Goal: Find specific page/section: Find specific page/section

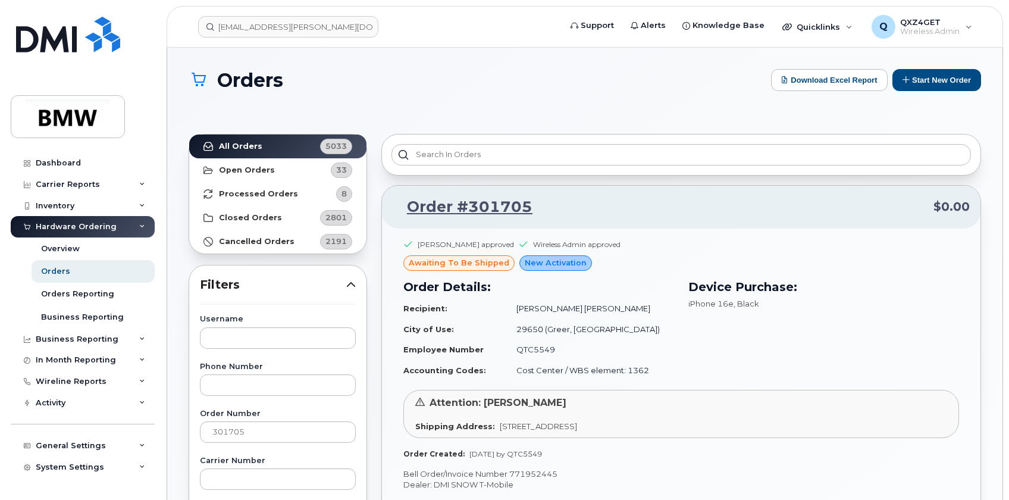
scroll to position [108, 0]
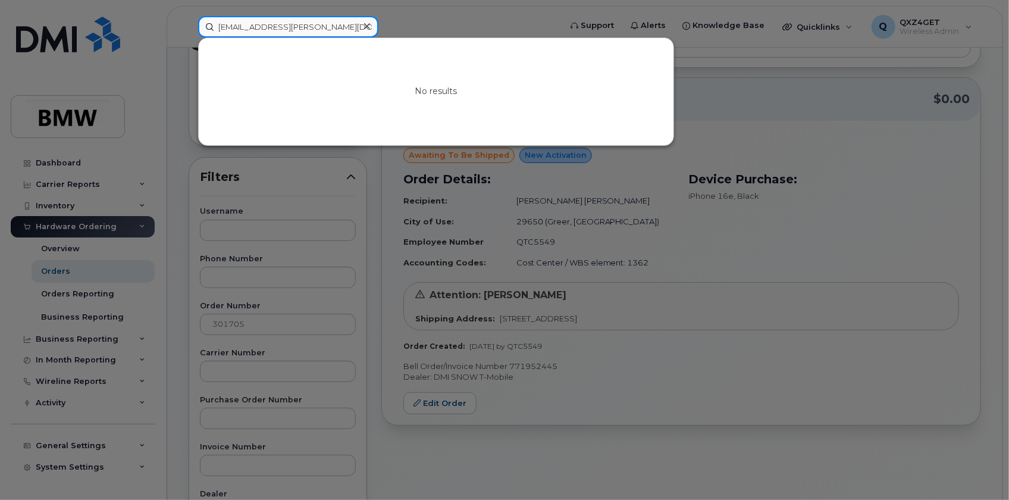
click at [238, 24] on input "satish-kumar.jonnalagadda@bmwmc.com" at bounding box center [288, 26] width 180 height 21
click at [366, 26] on icon at bounding box center [367, 26] width 6 height 6
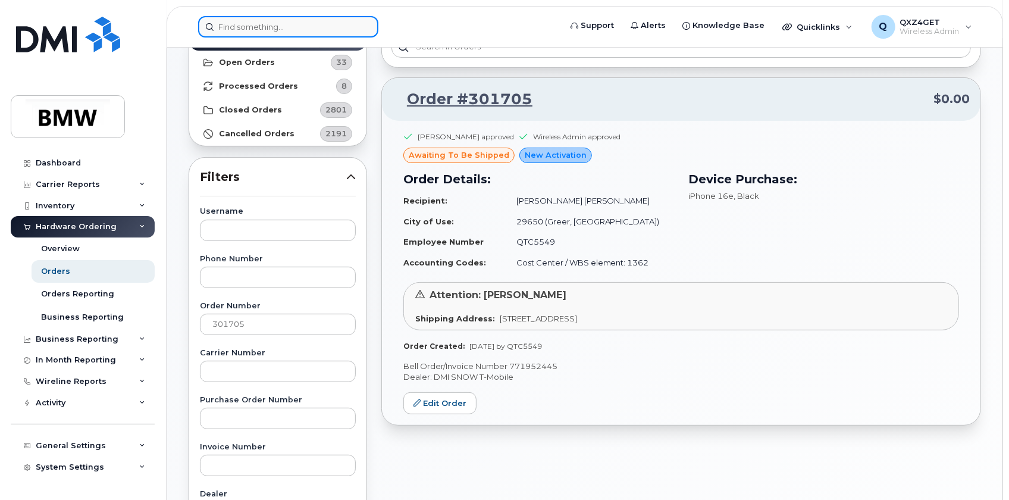
click at [308, 26] on input at bounding box center [288, 26] width 180 height 21
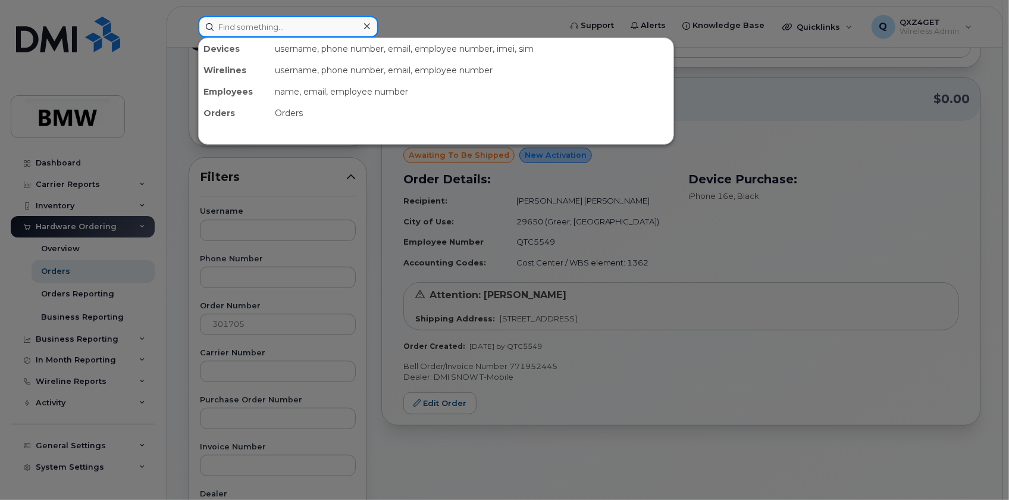
drag, startPoint x: 308, startPoint y: 26, endPoint x: 300, endPoint y: 32, distance: 9.4
paste input "8644486434"
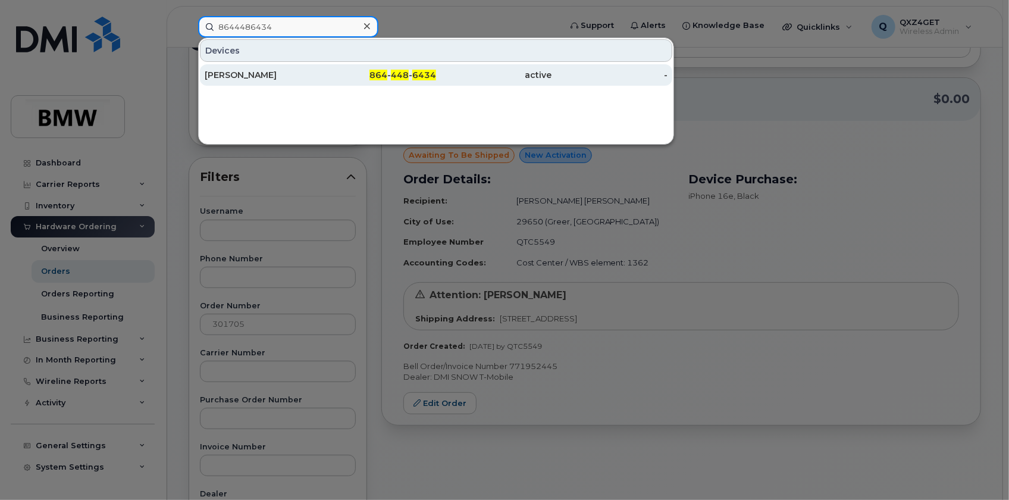
type input "8644486434"
drag, startPoint x: 230, startPoint y: 77, endPoint x: 240, endPoint y: 78, distance: 10.1
click at [230, 77] on div "Michael Layel" at bounding box center [263, 75] width 116 height 12
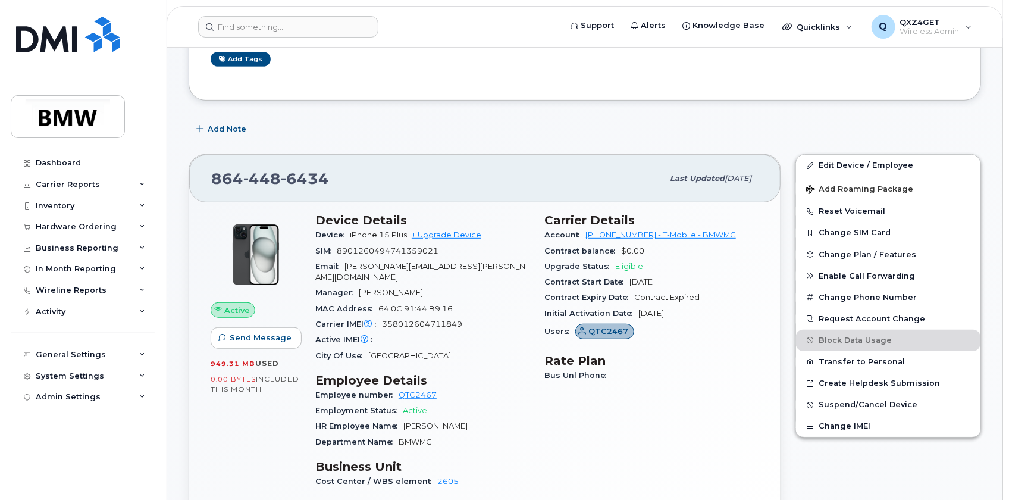
scroll to position [270, 0]
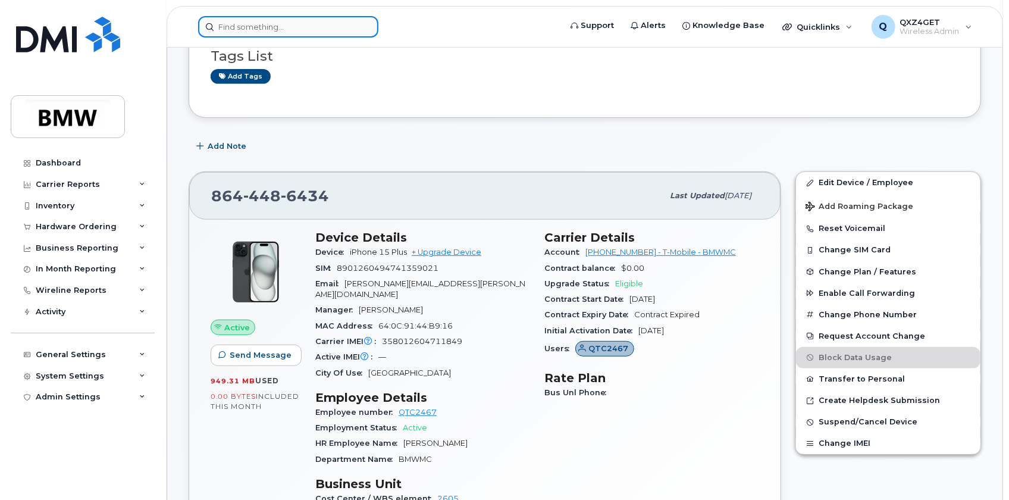
click at [225, 26] on input at bounding box center [288, 26] width 180 height 21
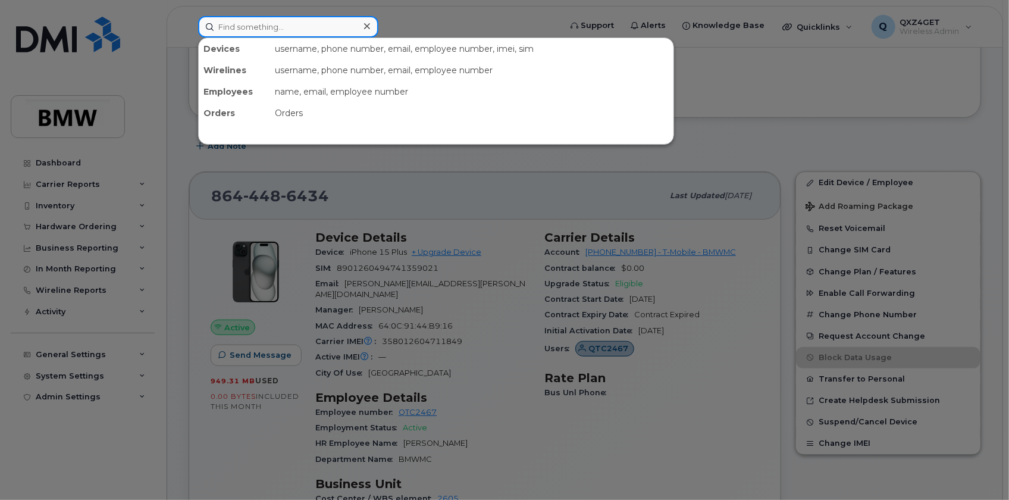
paste input "charldonn.pendergrass@bmwmc.com"
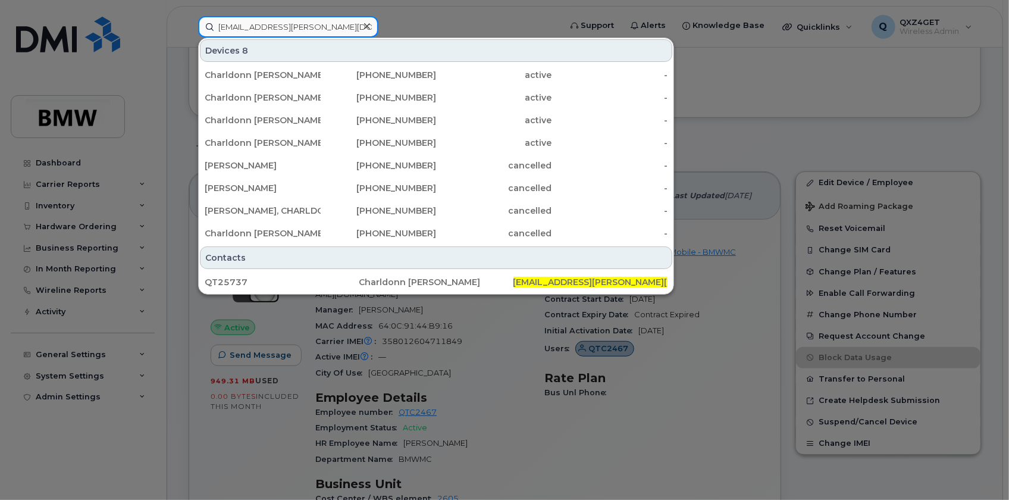
type input "charldonn.pendergrass@bmwmc.com"
click at [366, 30] on icon at bounding box center [367, 26] width 6 height 10
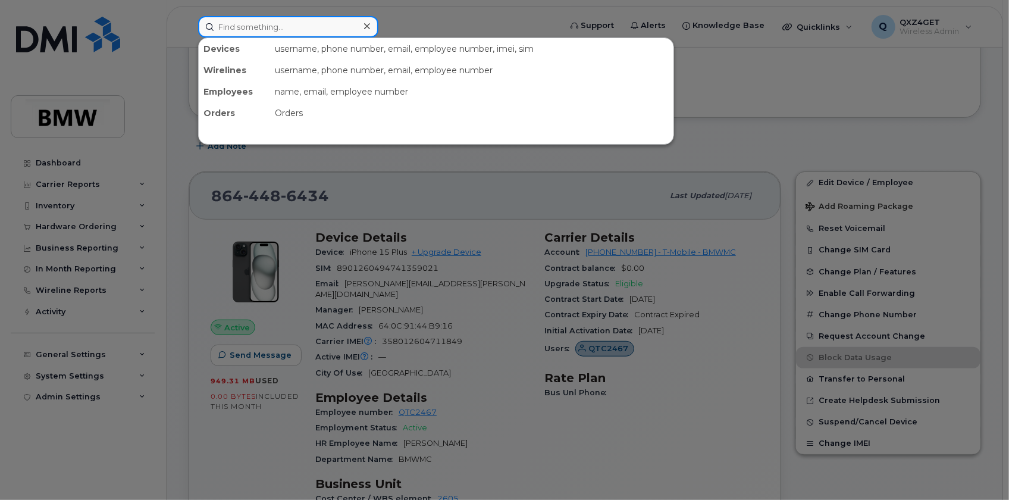
paste input "8648311592"
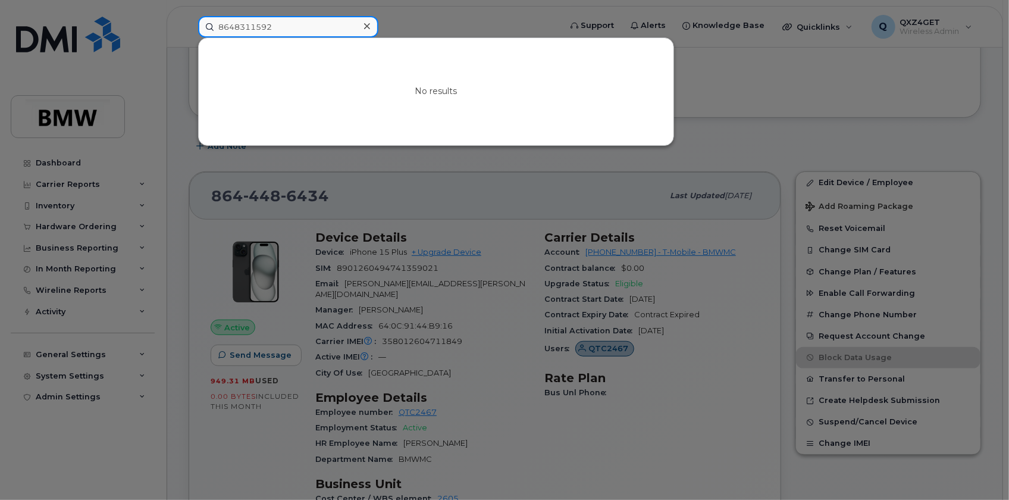
click at [224, 26] on input "8648311592" at bounding box center [288, 26] width 180 height 21
click at [271, 28] on input "8648311592" at bounding box center [288, 26] width 180 height 21
drag, startPoint x: 273, startPoint y: 26, endPoint x: 238, endPoint y: 29, distance: 35.2
click at [238, 29] on input "8648311592" at bounding box center [288, 26] width 180 height 21
click at [291, 26] on input "8648311592" at bounding box center [288, 26] width 180 height 21
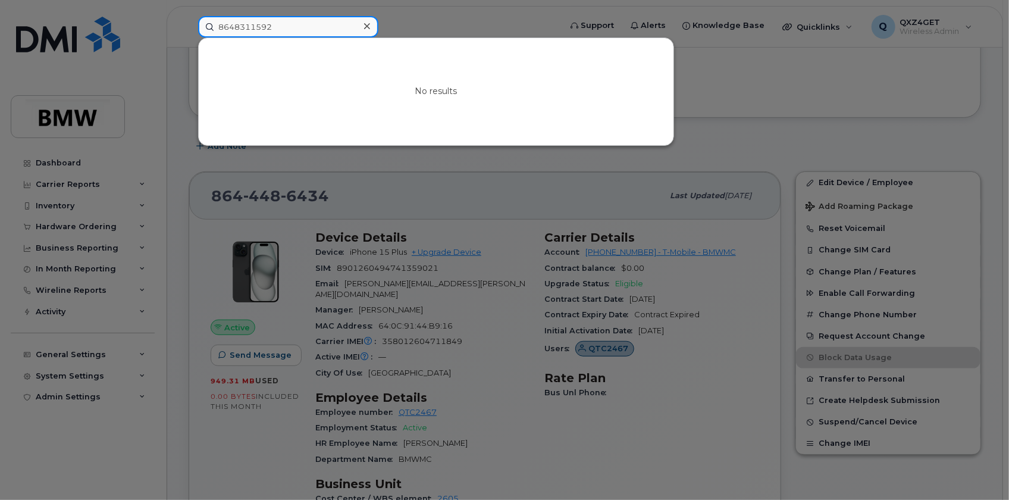
drag, startPoint x: 291, startPoint y: 26, endPoint x: 214, endPoint y: 35, distance: 78.5
click at [214, 35] on input "8648311592" at bounding box center [288, 26] width 180 height 21
click at [277, 23] on input "8648311592" at bounding box center [288, 26] width 180 height 21
drag, startPoint x: 278, startPoint y: 24, endPoint x: 201, endPoint y: 24, distance: 76.7
click at [201, 24] on input "8648311592" at bounding box center [288, 26] width 180 height 21
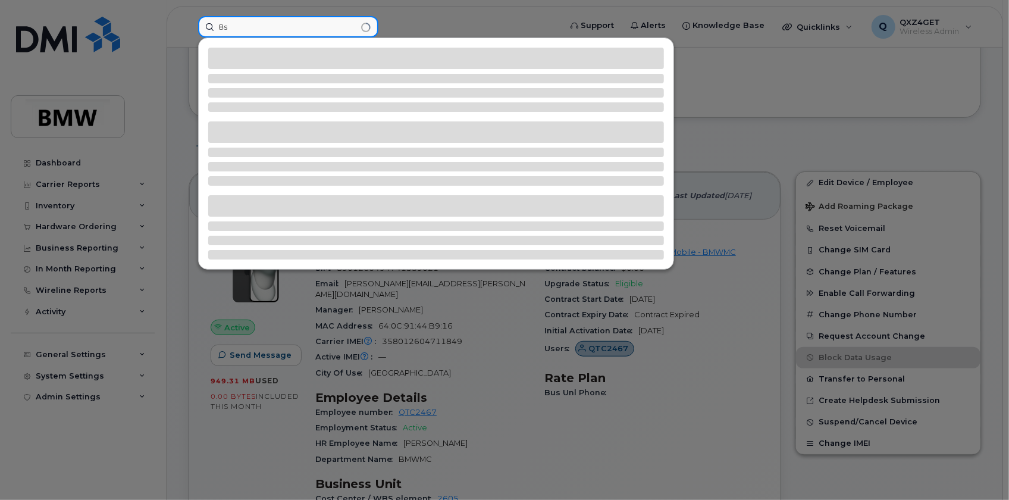
type input "8"
type input "8648316894"
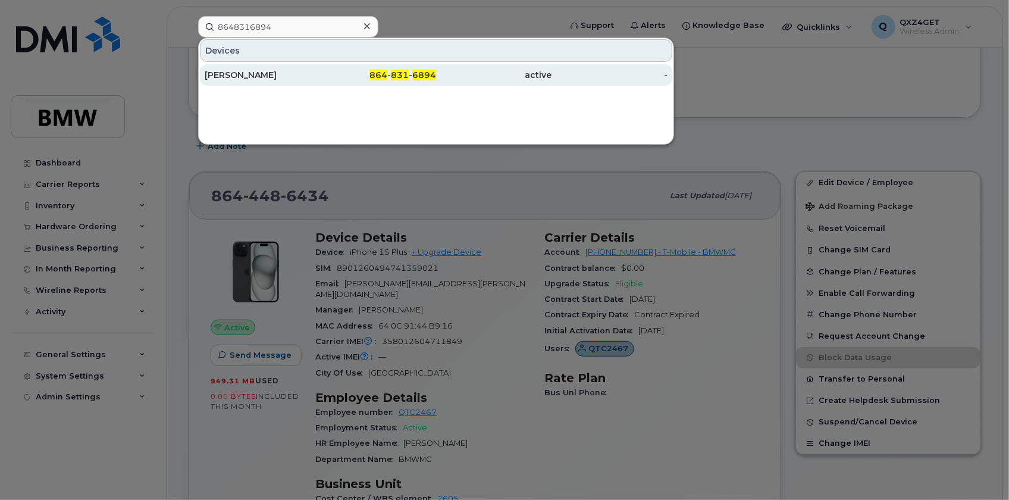
click at [243, 72] on div "Marcus Miller" at bounding box center [263, 75] width 116 height 12
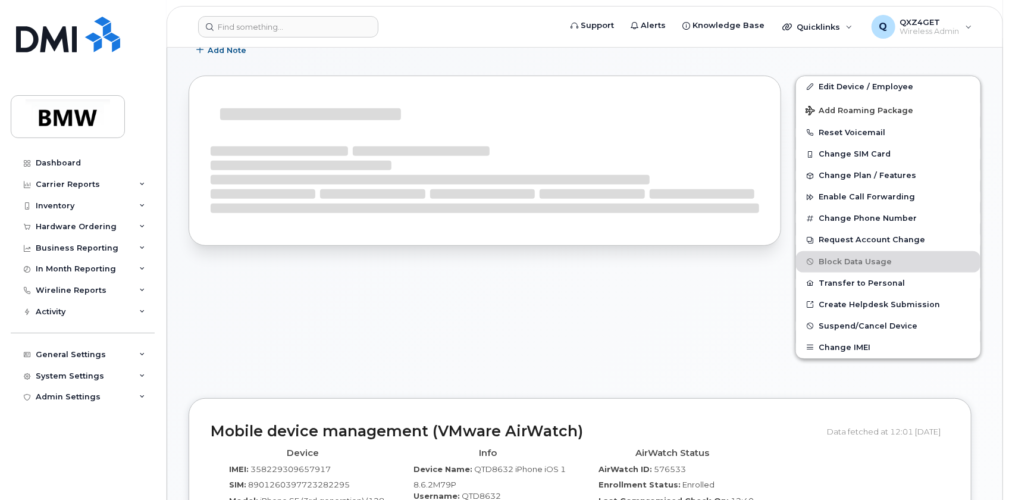
scroll to position [277, 0]
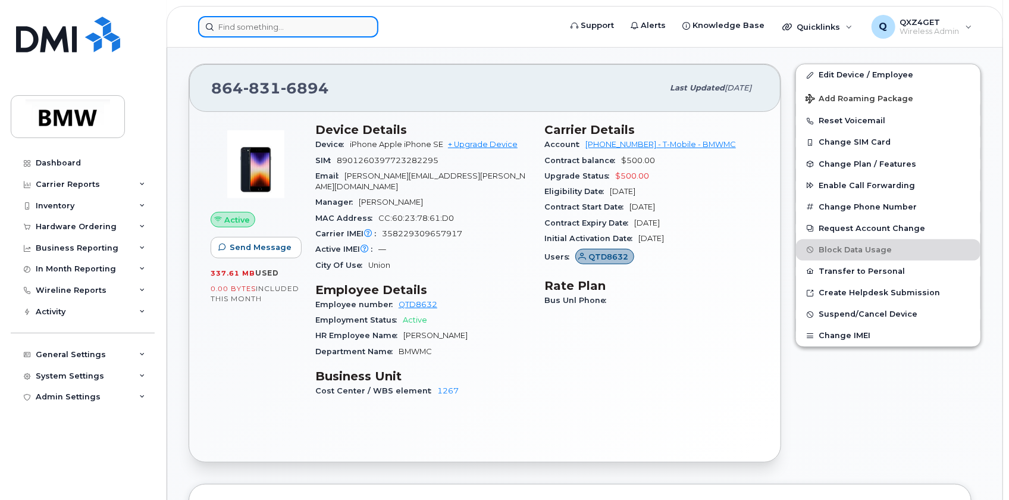
click at [226, 29] on input at bounding box center [288, 26] width 180 height 21
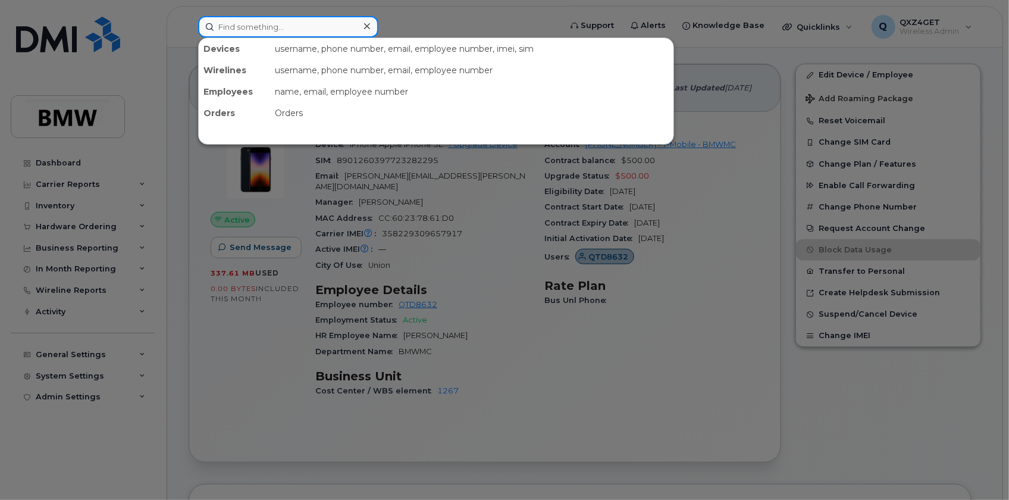
paste input "8642050082"
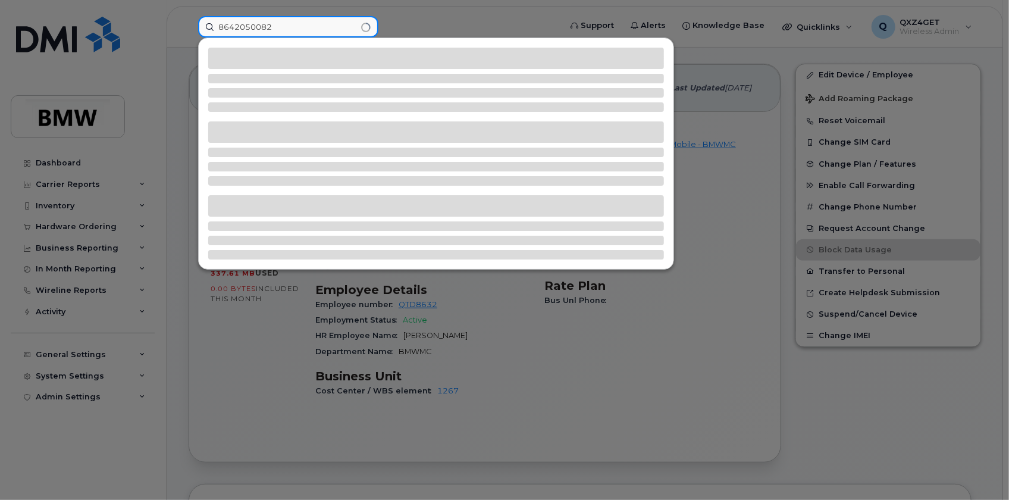
type input "8642050082"
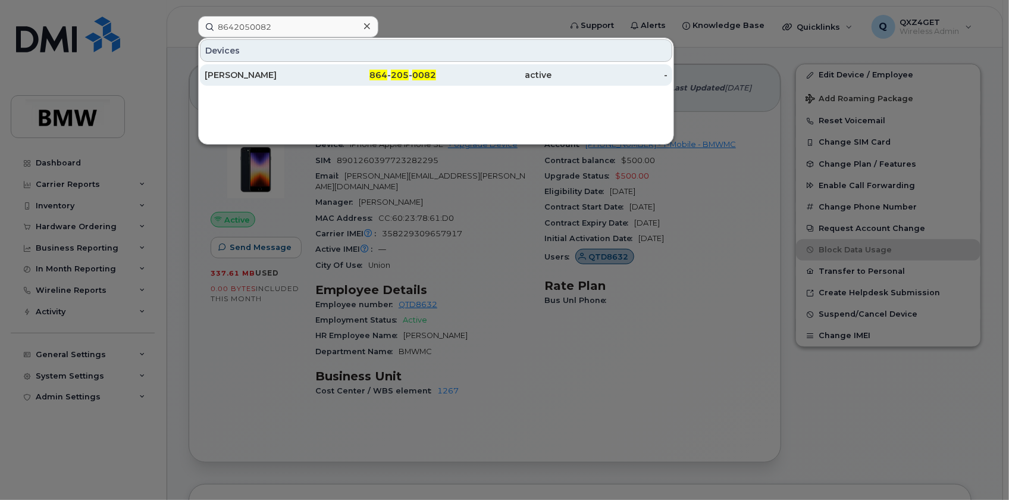
click at [215, 65] on div "[PERSON_NAME]" at bounding box center [263, 74] width 116 height 21
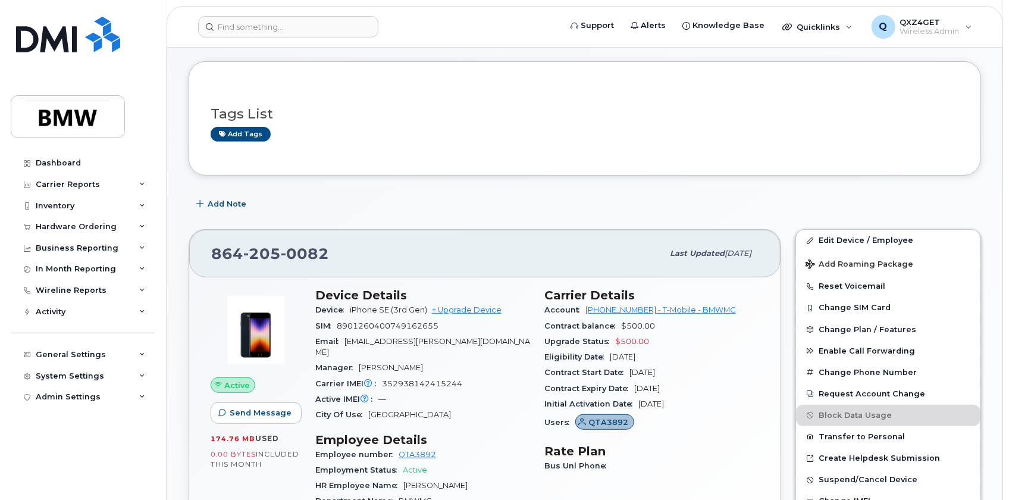
scroll to position [216, 0]
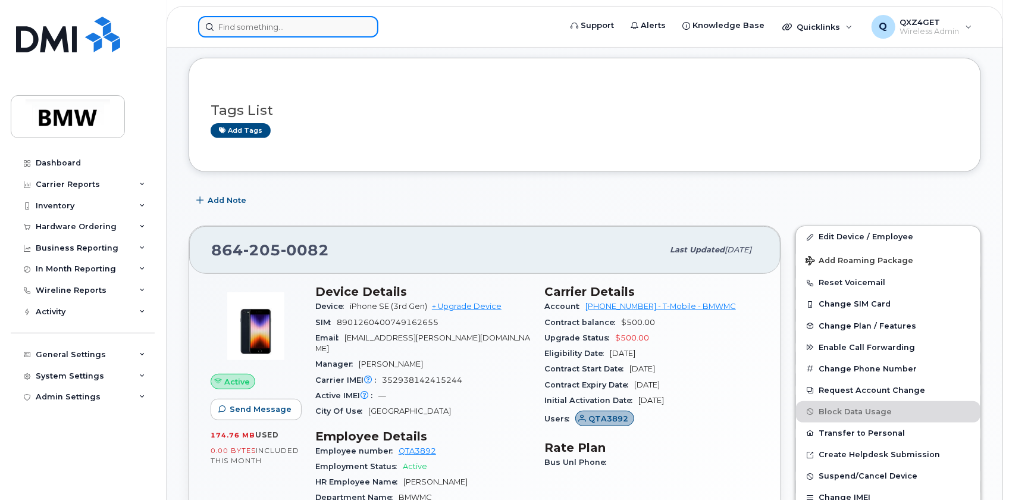
click at [233, 29] on input at bounding box center [288, 26] width 180 height 21
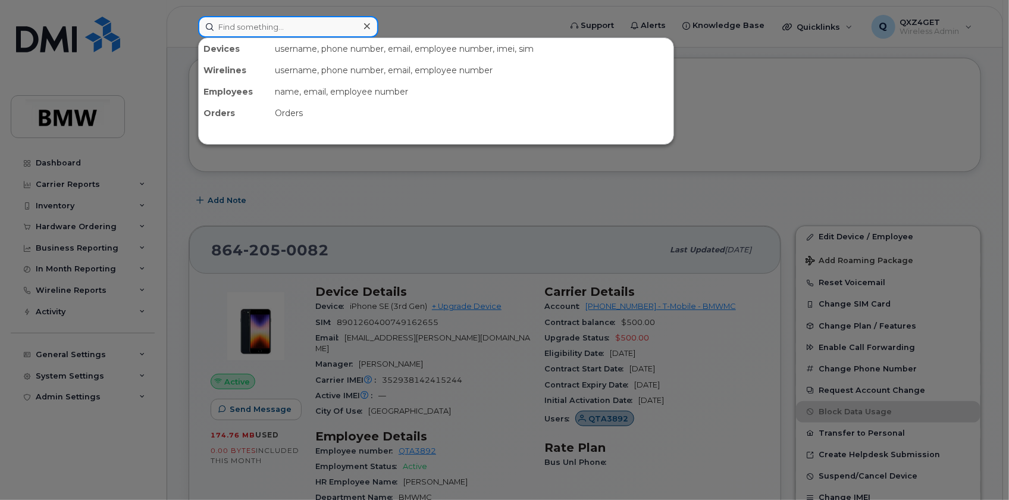
paste input "8644607488"
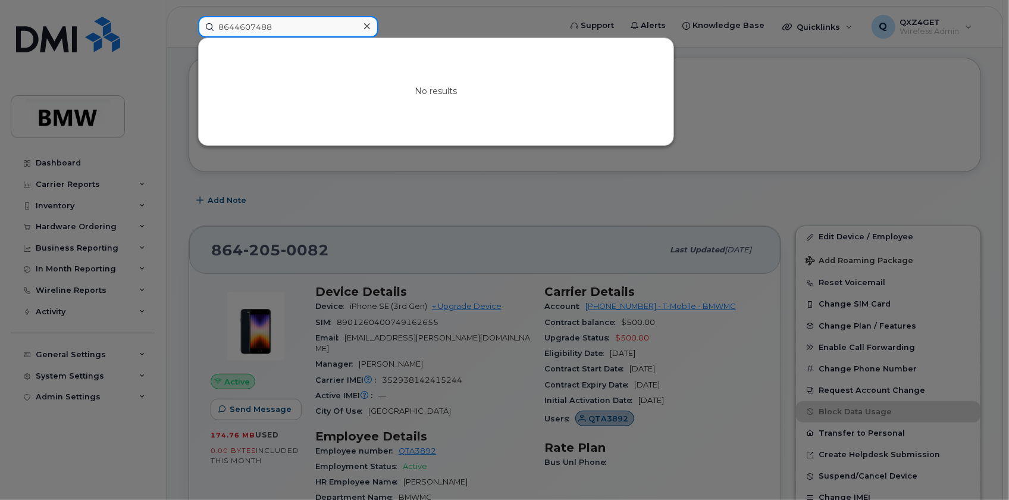
click at [255, 23] on input "8644607488" at bounding box center [288, 26] width 180 height 21
drag, startPoint x: 299, startPoint y: 26, endPoint x: 164, endPoint y: 22, distance: 135.7
click at [189, 23] on div "8644607488 No results" at bounding box center [376, 26] width 374 height 21
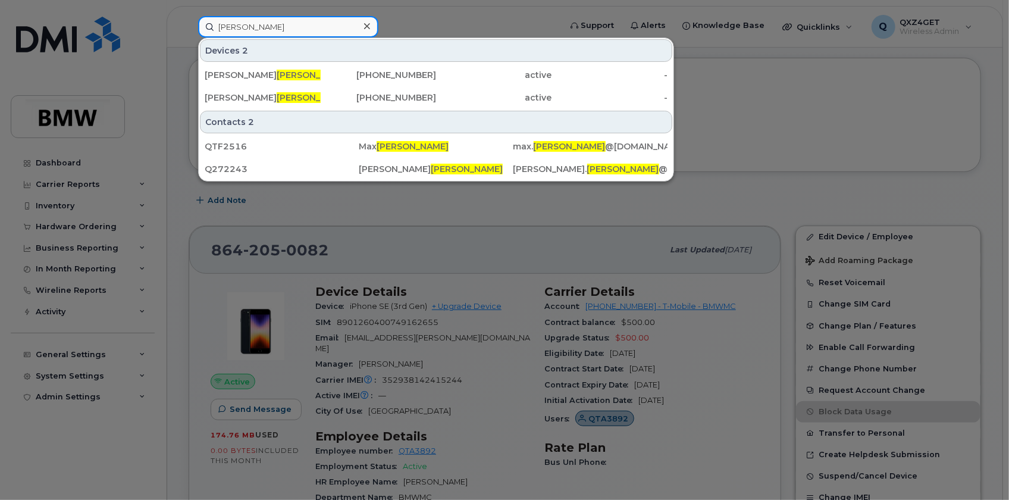
type input "engelhorn"
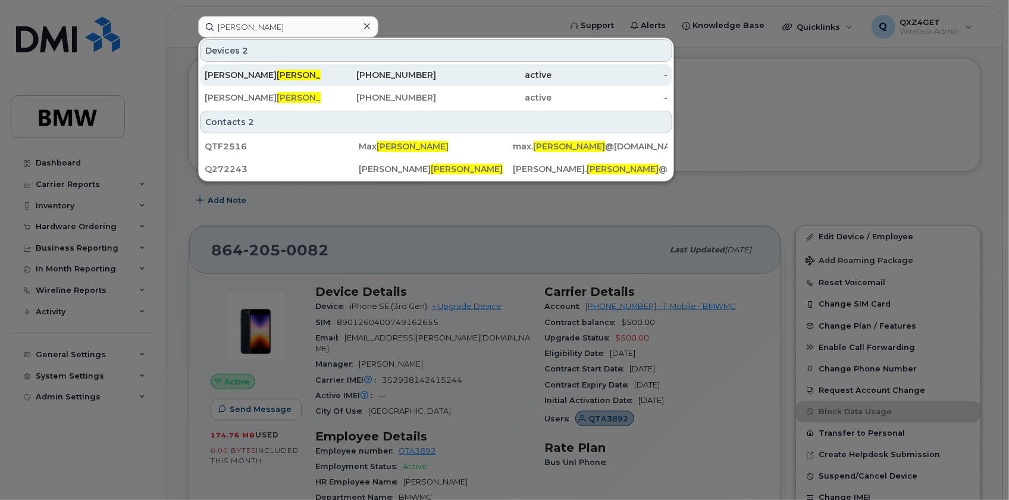
click at [217, 69] on div "Robert Engelhorn" at bounding box center [263, 75] width 116 height 12
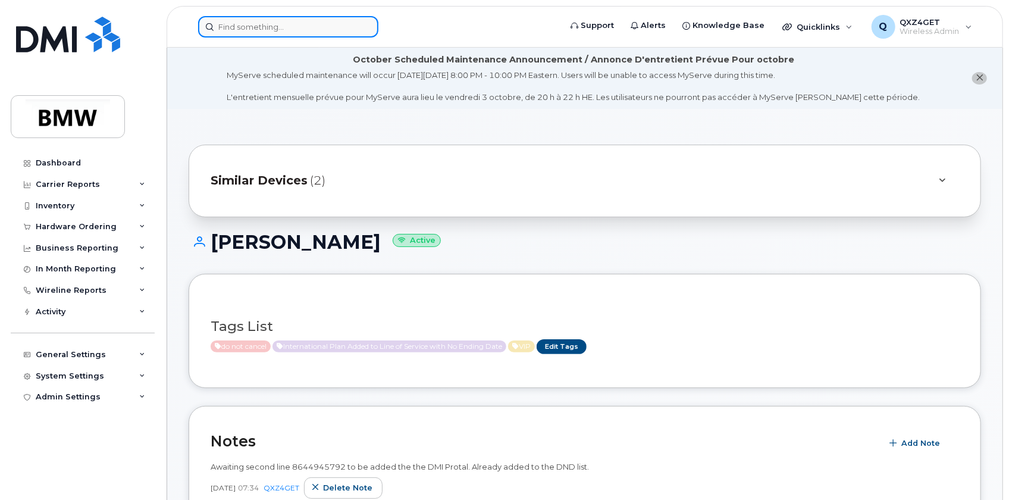
click at [279, 25] on input at bounding box center [288, 26] width 180 height 21
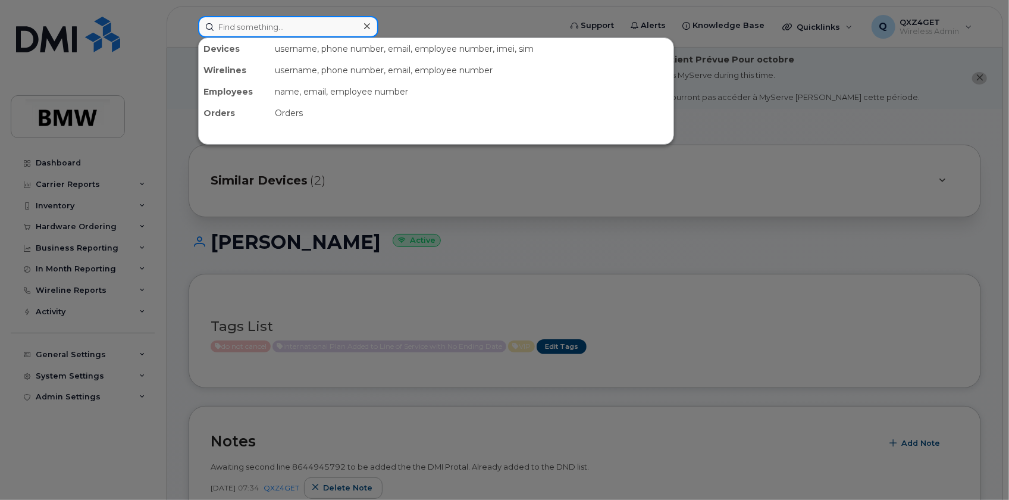
click at [255, 26] on input at bounding box center [288, 26] width 180 height 21
paste input "8645016046"
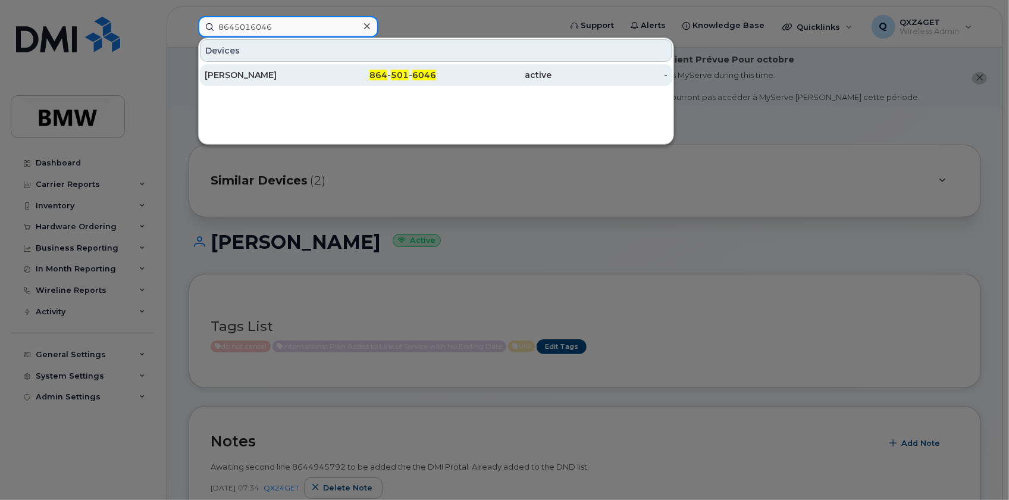
type input "8645016046"
click at [237, 78] on div "[PERSON_NAME]" at bounding box center [263, 75] width 116 height 12
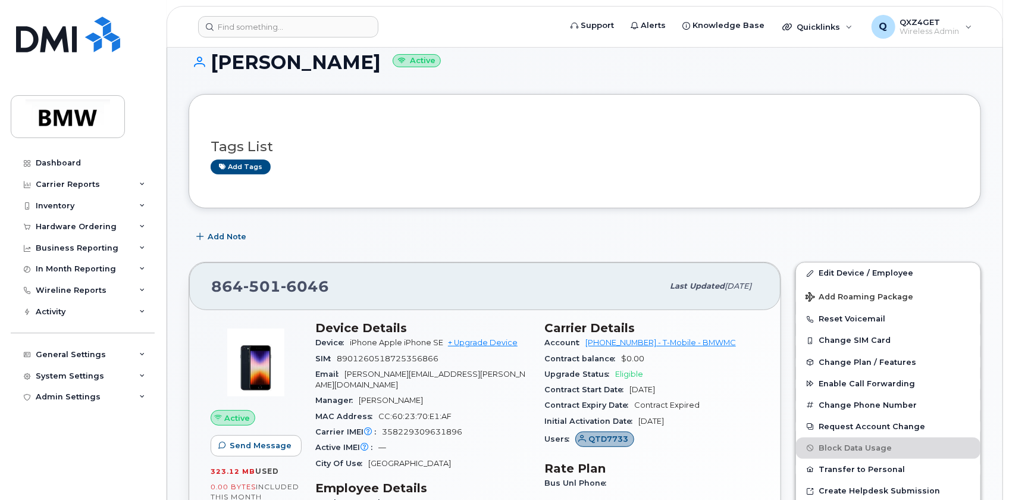
scroll to position [108, 0]
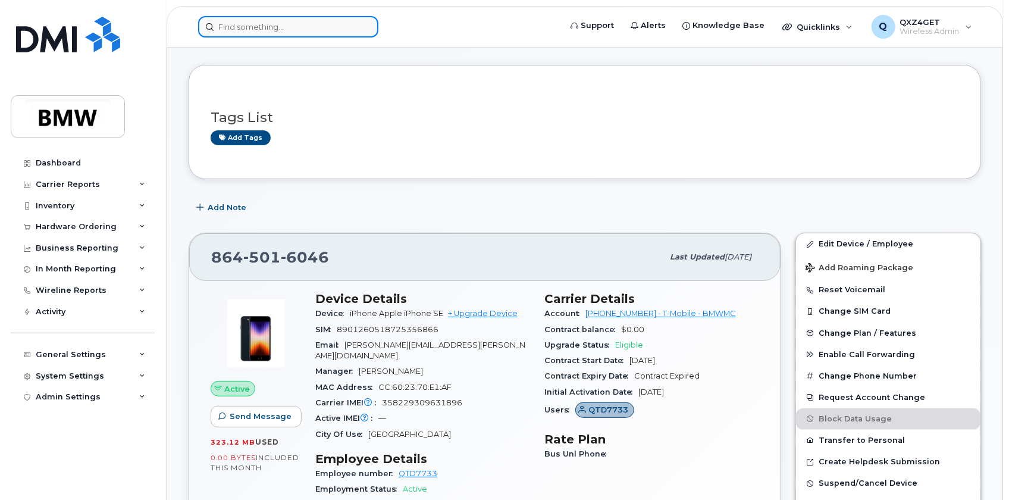
click at [236, 32] on input at bounding box center [288, 26] width 180 height 21
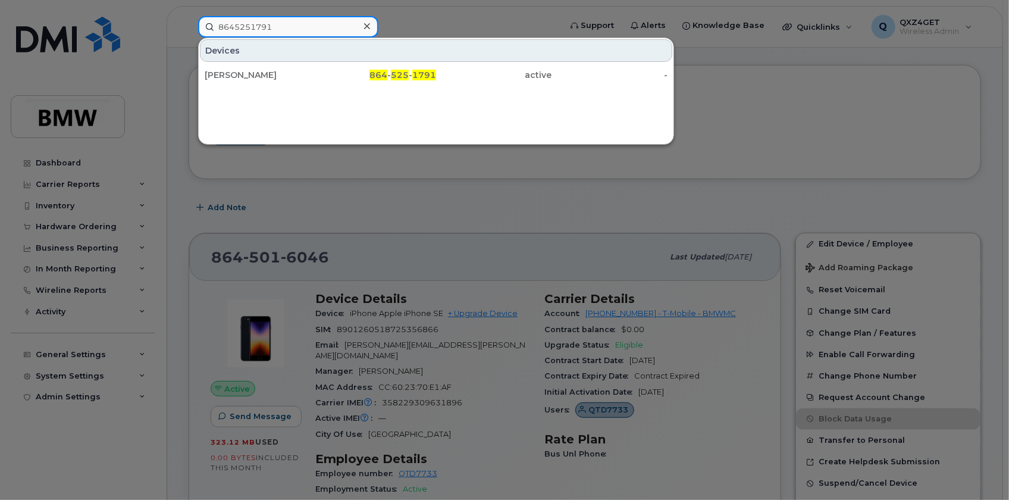
type input "8645251791"
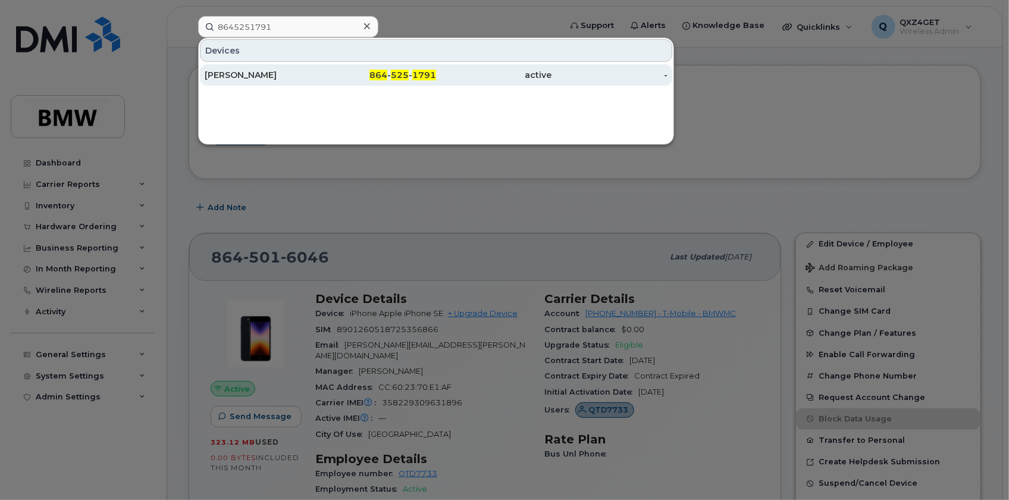
click at [238, 73] on div "[PERSON_NAME]" at bounding box center [263, 75] width 116 height 12
